Goal: Download file/media

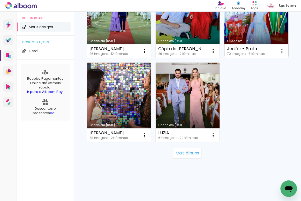
scroll to position [1011, 0]
click at [0, 0] on slot "Mais álbuns" at bounding box center [0, 0] width 0 height 0
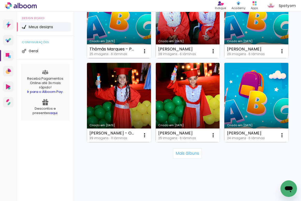
scroll to position [2068, 0]
click at [0, 0] on slot "Mais álbuns" at bounding box center [0, 0] width 0 height 0
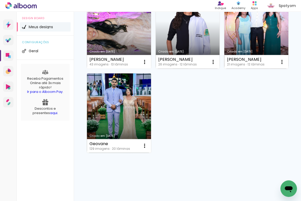
scroll to position [2327, 0]
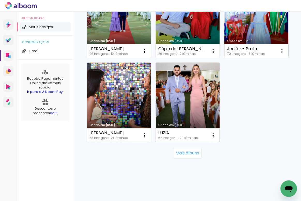
scroll to position [1011, 0]
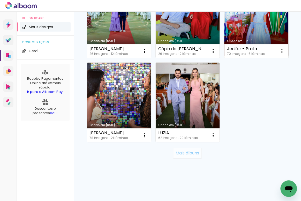
click at [0, 0] on slot "Mais álbuns" at bounding box center [0, 0] width 0 height 0
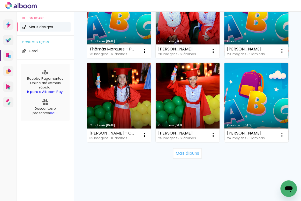
scroll to position [2021, 0]
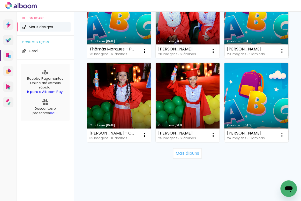
click at [120, 101] on link "Criado em 20/02/25" at bounding box center [119, 102] width 64 height 79
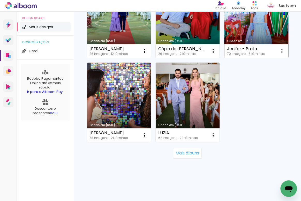
scroll to position [1011, 0]
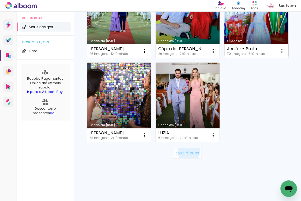
click at [0, 0] on slot "Mais álbuns" at bounding box center [0, 0] width 0 height 0
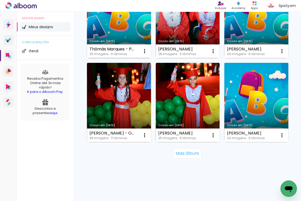
scroll to position [1504, 0]
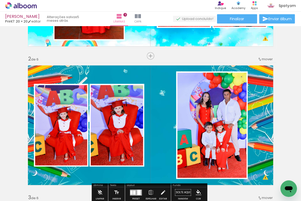
scroll to position [141, 0]
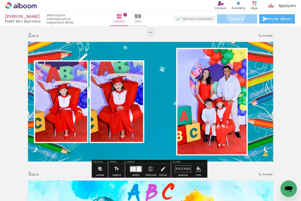
click at [234, 15] on paper-button "Finalizar" at bounding box center [237, 18] width 40 height 9
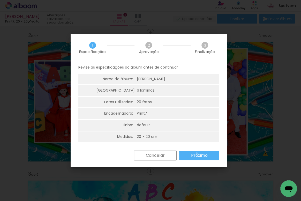
click at [0, 0] on slot "Próximo" at bounding box center [0, 0] width 0 height 0
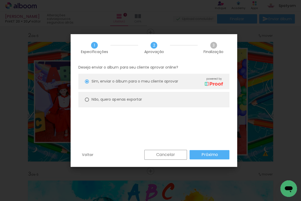
click at [145, 100] on paper-radio-button "Não, quero apenas exportar" at bounding box center [153, 100] width 151 height 16
type paper-radio-button "on"
click at [217, 150] on paper-button "Próximo" at bounding box center [210, 154] width 40 height 9
type input "Alta, 300 DPI"
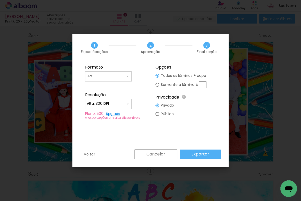
click at [201, 84] on input "text" at bounding box center [202, 84] width 7 height 6
type paper-radio-button "on"
type input "2"
click at [177, 131] on div "Formato JPG PDF Resolução Alta, 300 DPI Baixa Plano: 500 Upgrade ∞ exportações …" at bounding box center [150, 105] width 156 height 88
click at [0, 0] on slot "Exportar" at bounding box center [0, 0] width 0 height 0
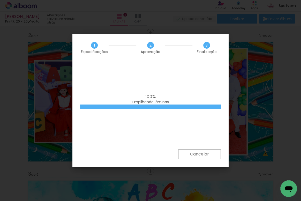
click at [129, 89] on div "100% Empilhando lâminas" at bounding box center [150, 105] width 156 height 88
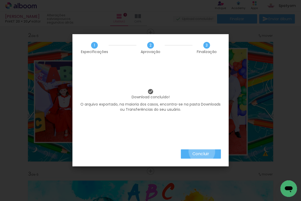
click at [0, 0] on slot "Concluir" at bounding box center [0, 0] width 0 height 0
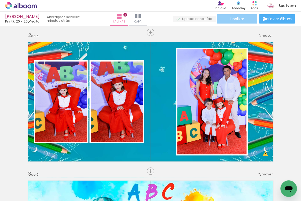
click at [240, 19] on span "Finalizar" at bounding box center [237, 19] width 14 height 4
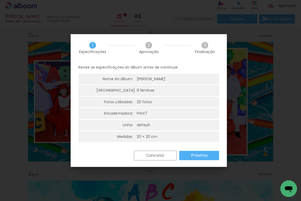
click at [0, 0] on slot "Próximo" at bounding box center [0, 0] width 0 height 0
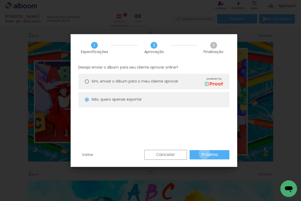
click at [0, 0] on slot "Próximo" at bounding box center [0, 0] width 0 height 0
type input "Alta, 300 DPI"
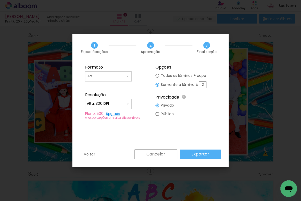
click at [0, 0] on slot "Todas as lâminas + capa" at bounding box center [0, 0] width 0 height 0
type paper-radio-button "on"
click at [0, 0] on slot "Exportar" at bounding box center [0, 0] width 0 height 0
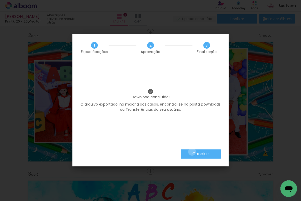
click at [192, 152] on paper-button "Concluir" at bounding box center [201, 153] width 40 height 9
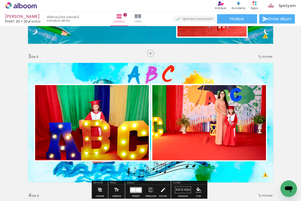
scroll to position [164, 0]
